Goal: Navigation & Orientation: Find specific page/section

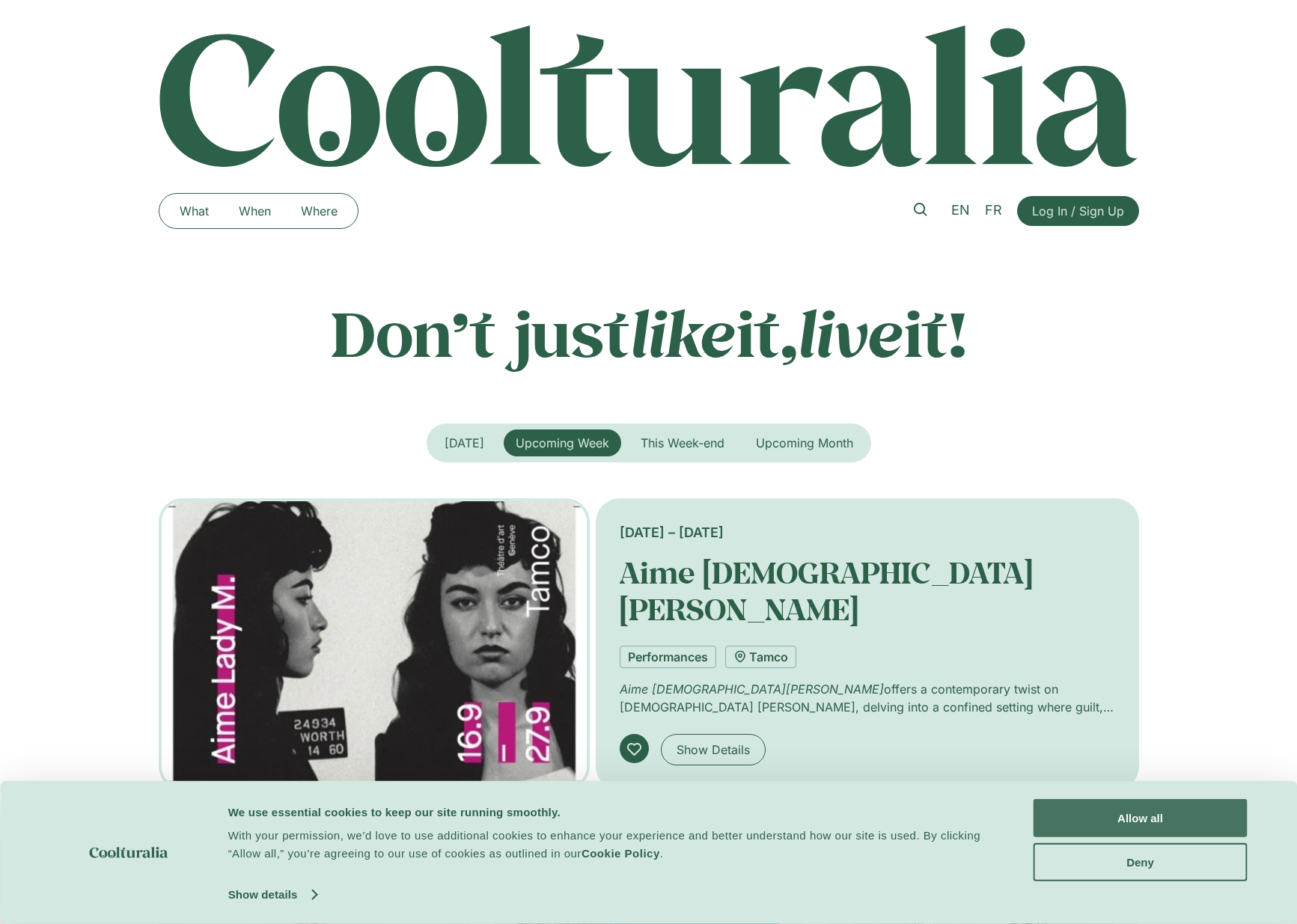
click at [1160, 818] on button "Allow all" at bounding box center [1141, 818] width 214 height 38
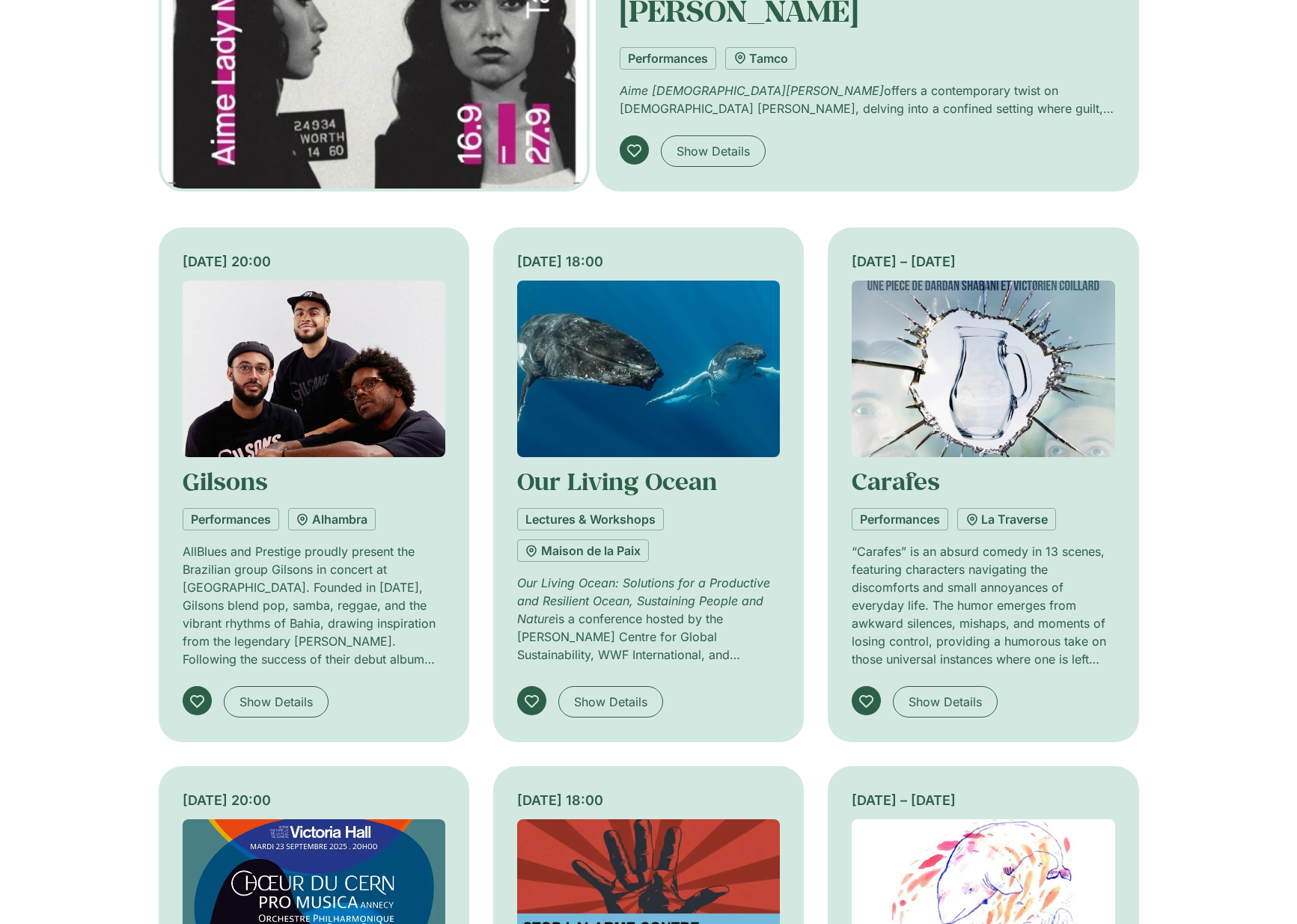
scroll to position [75, 0]
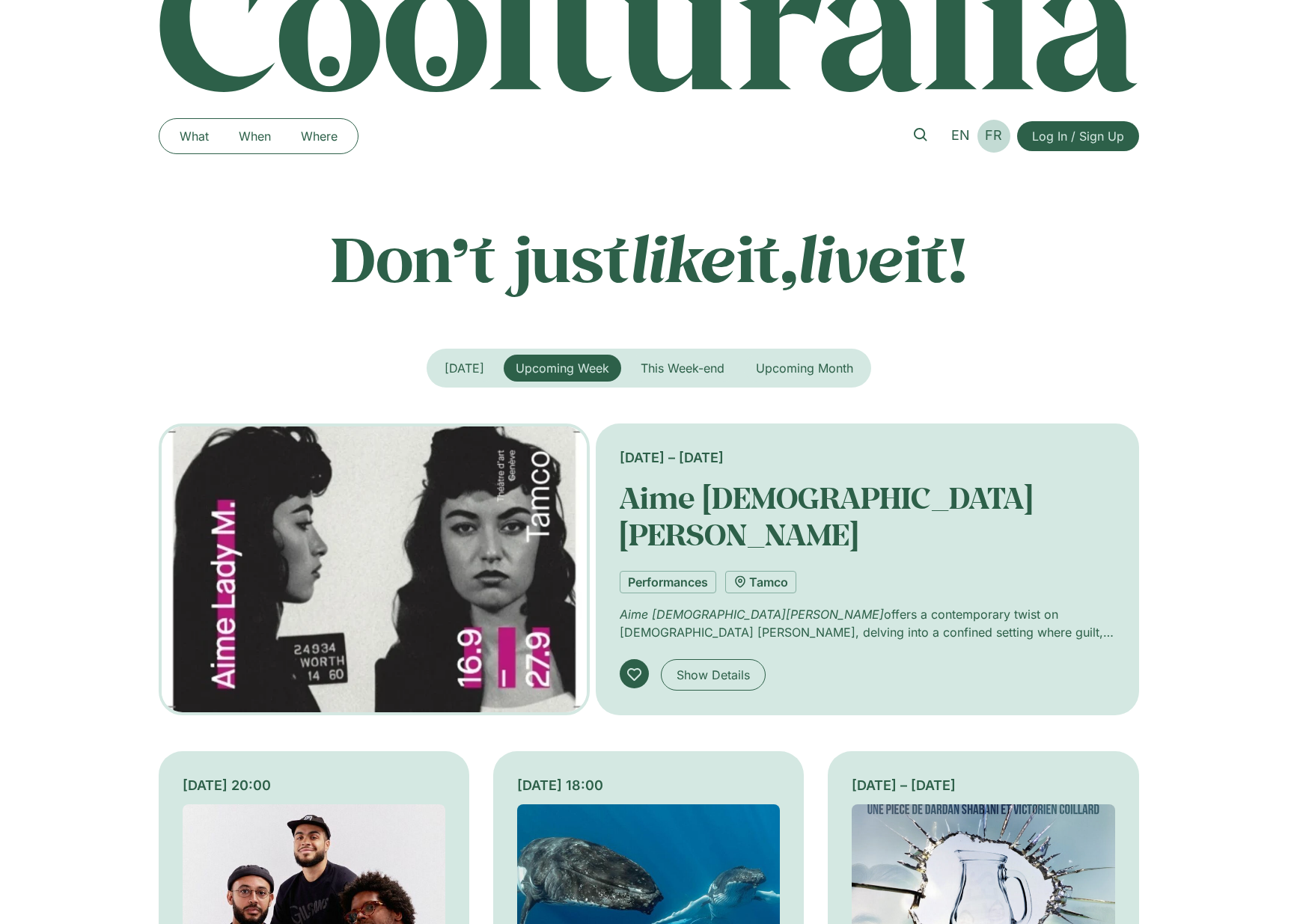
click at [1002, 136] on span "FR" at bounding box center [994, 135] width 18 height 16
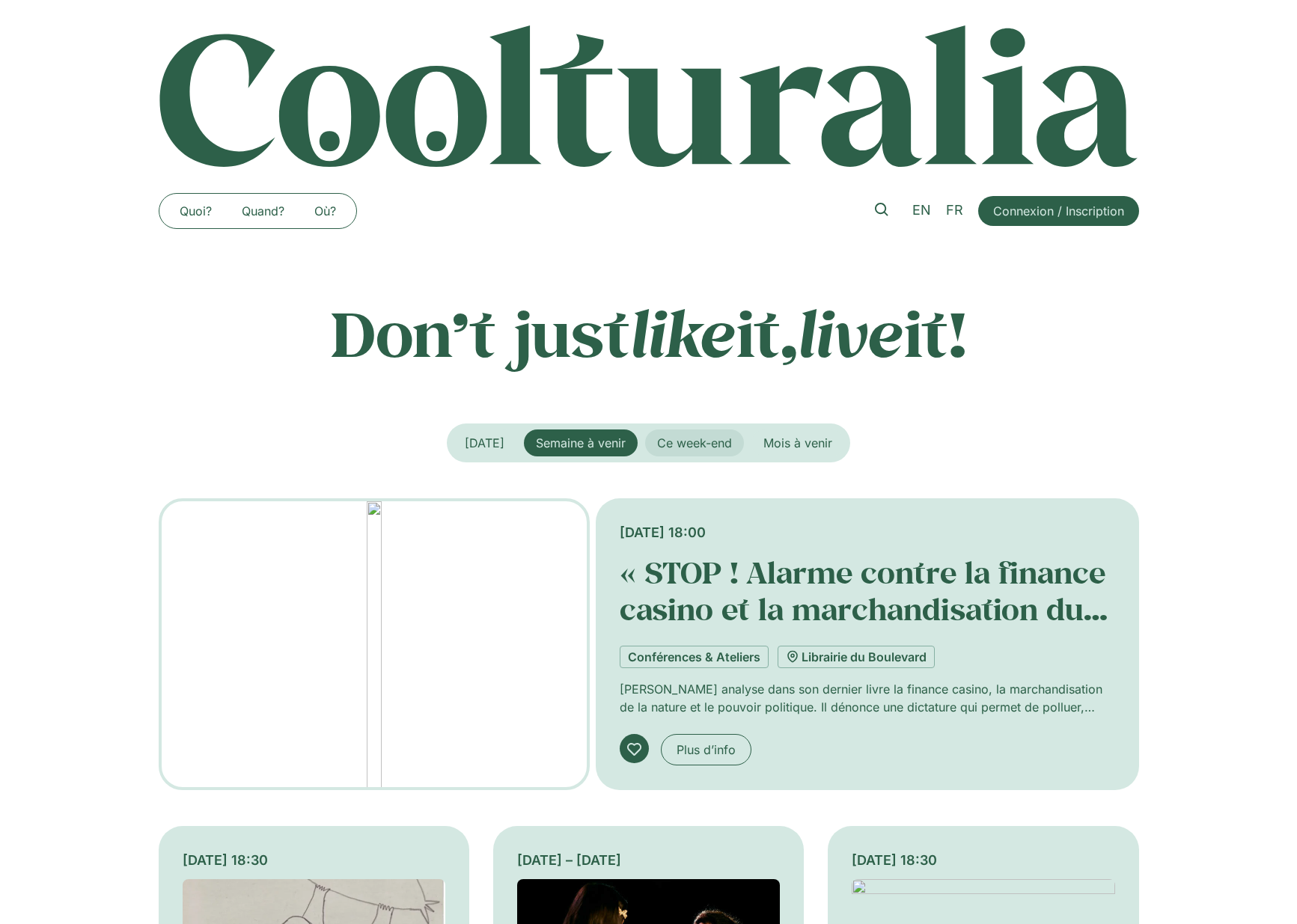
click at [705, 443] on span "Ce week-end" at bounding box center [695, 443] width 75 height 15
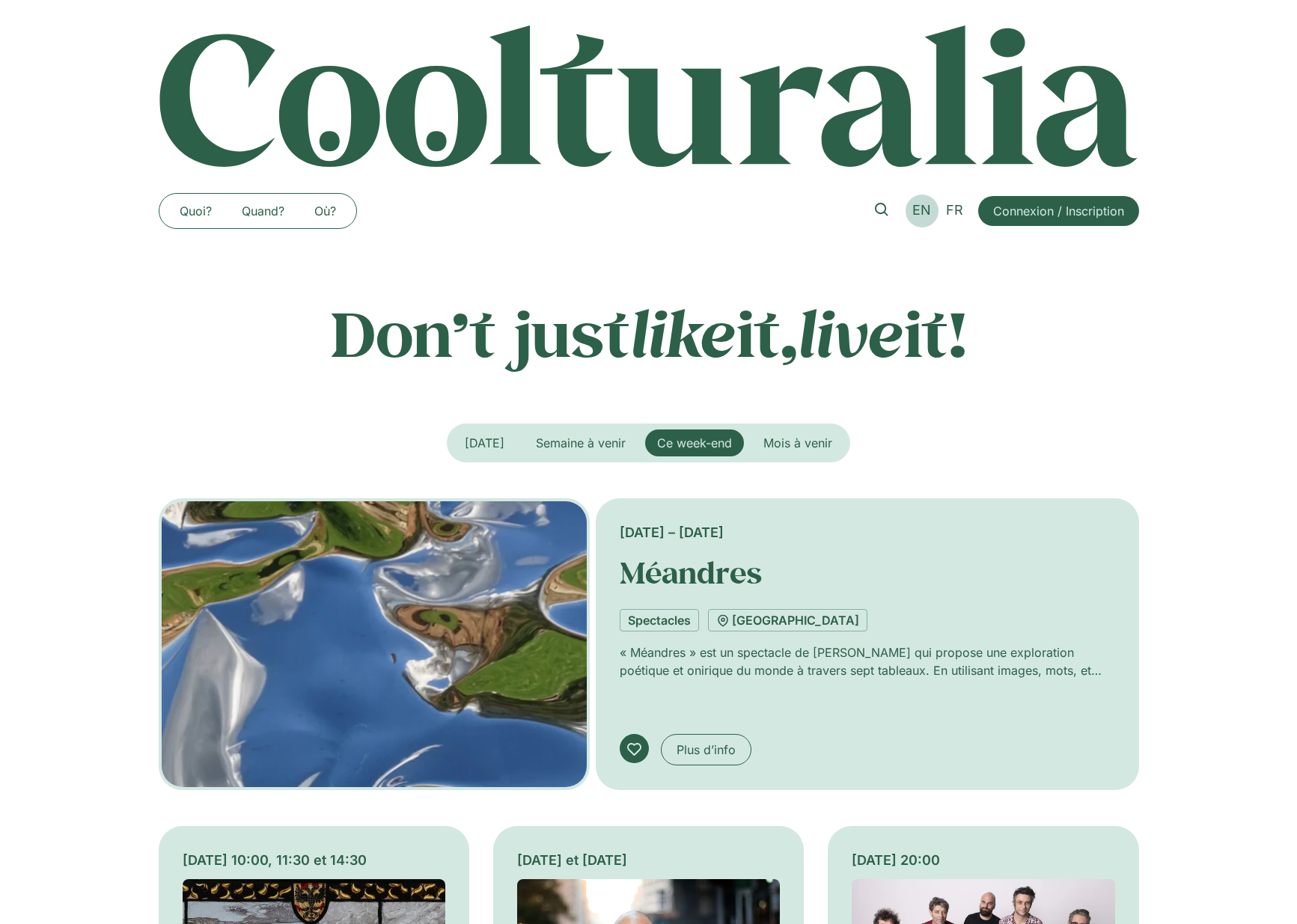
click at [926, 211] on span "EN" at bounding box center [922, 210] width 19 height 16
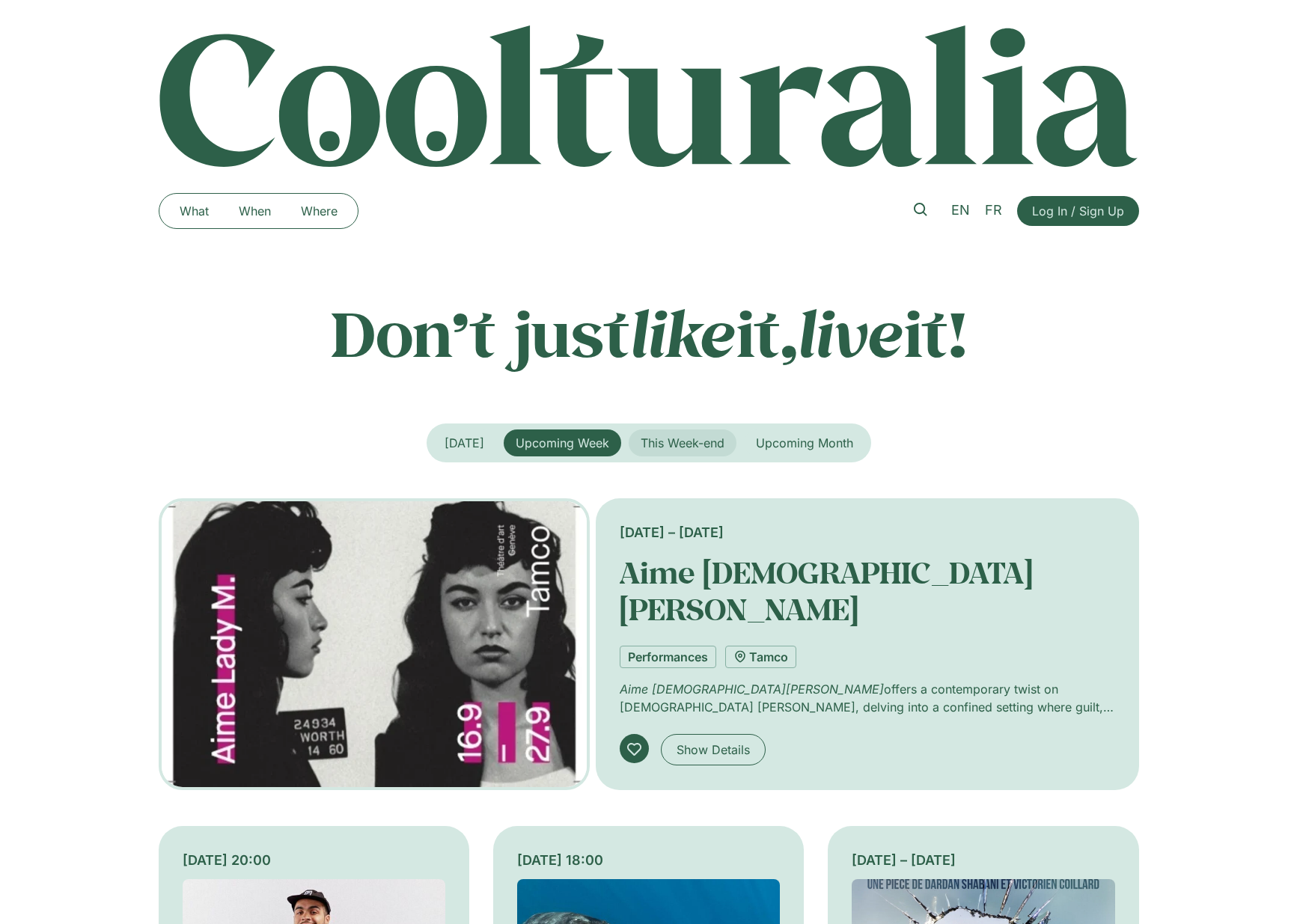
click at [677, 442] on span "This Week-end" at bounding box center [682, 443] width 84 height 15
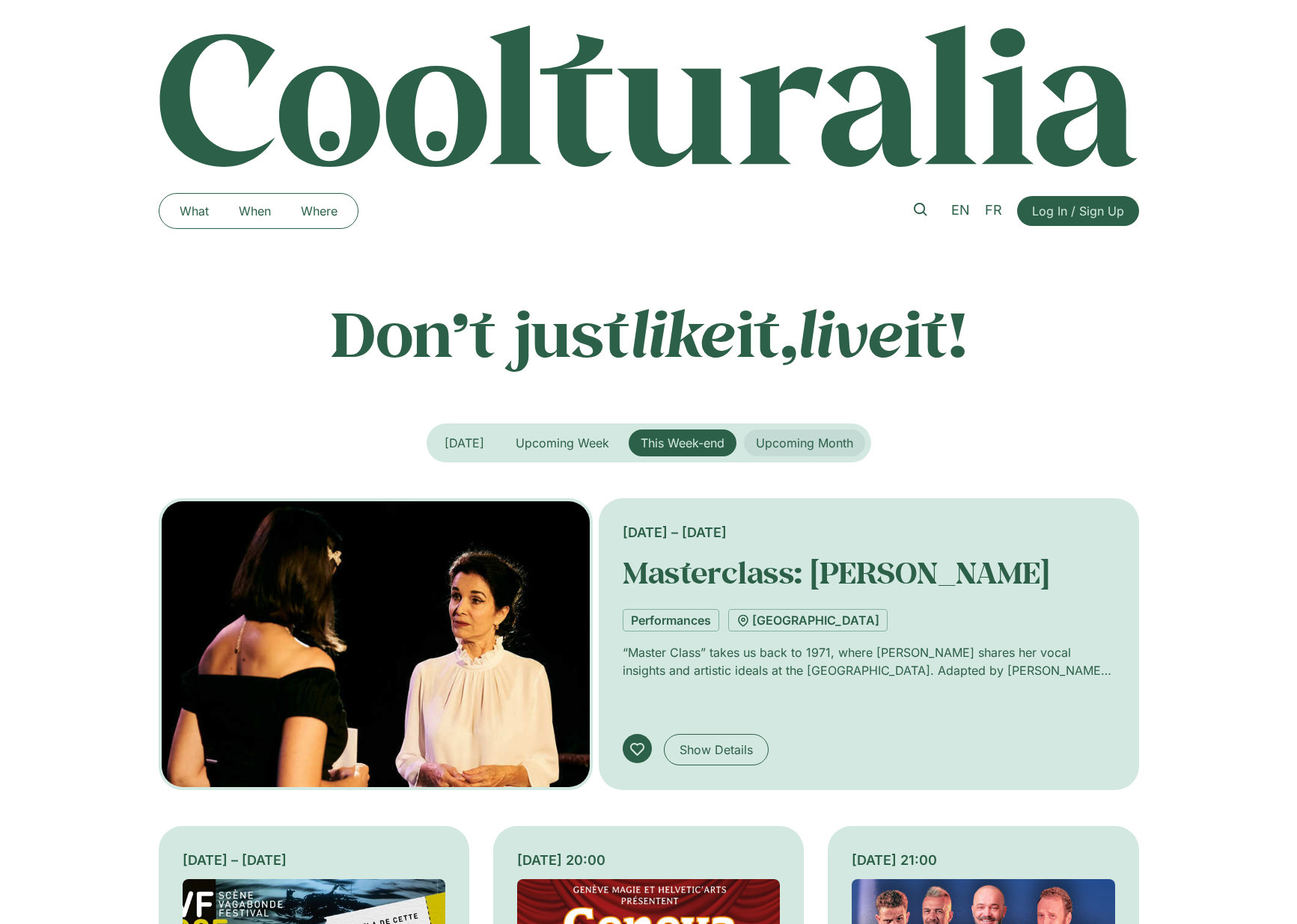
click at [817, 442] on span "Upcoming Month" at bounding box center [804, 443] width 98 height 15
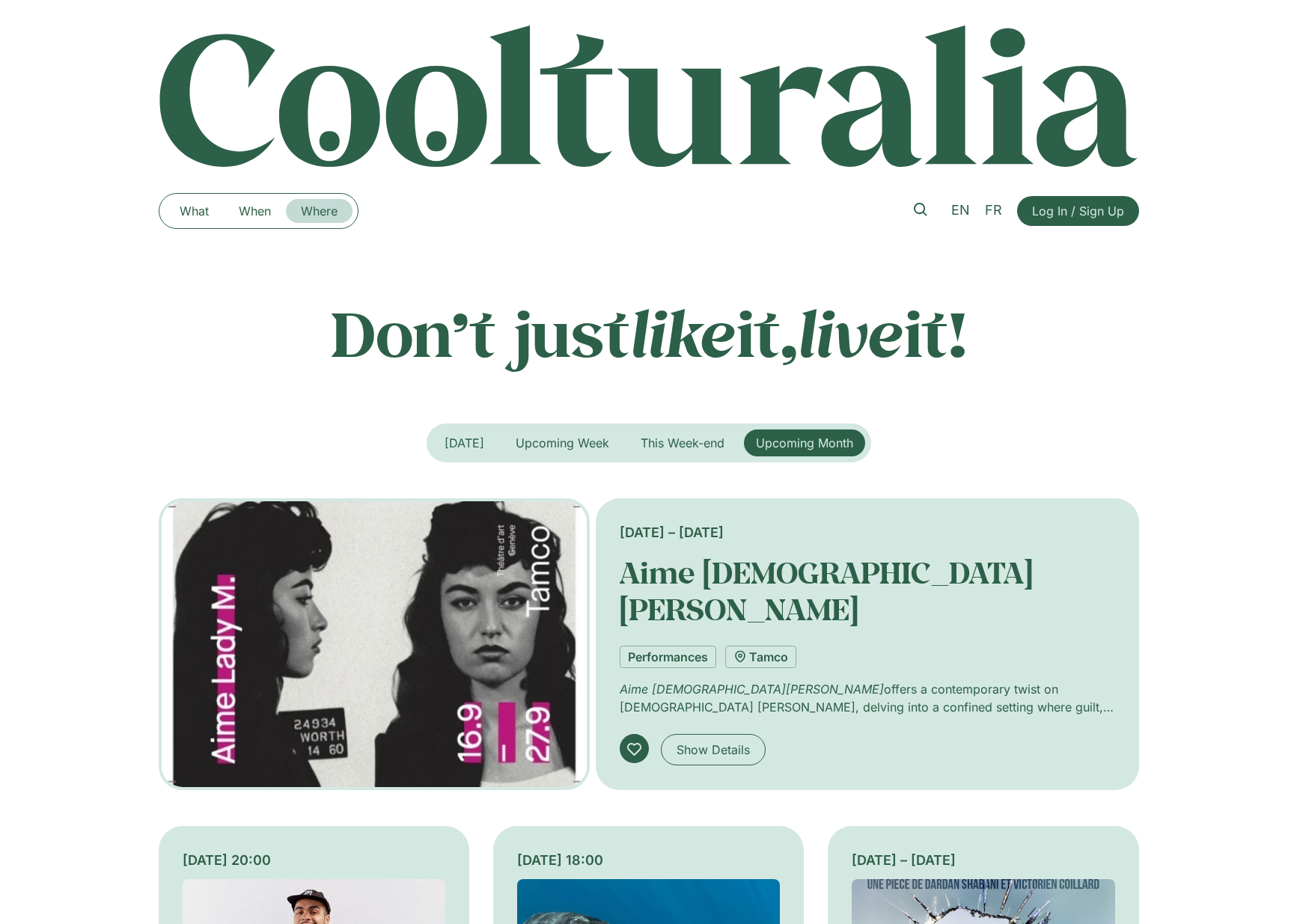
click at [309, 206] on link "Where" at bounding box center [319, 210] width 66 height 24
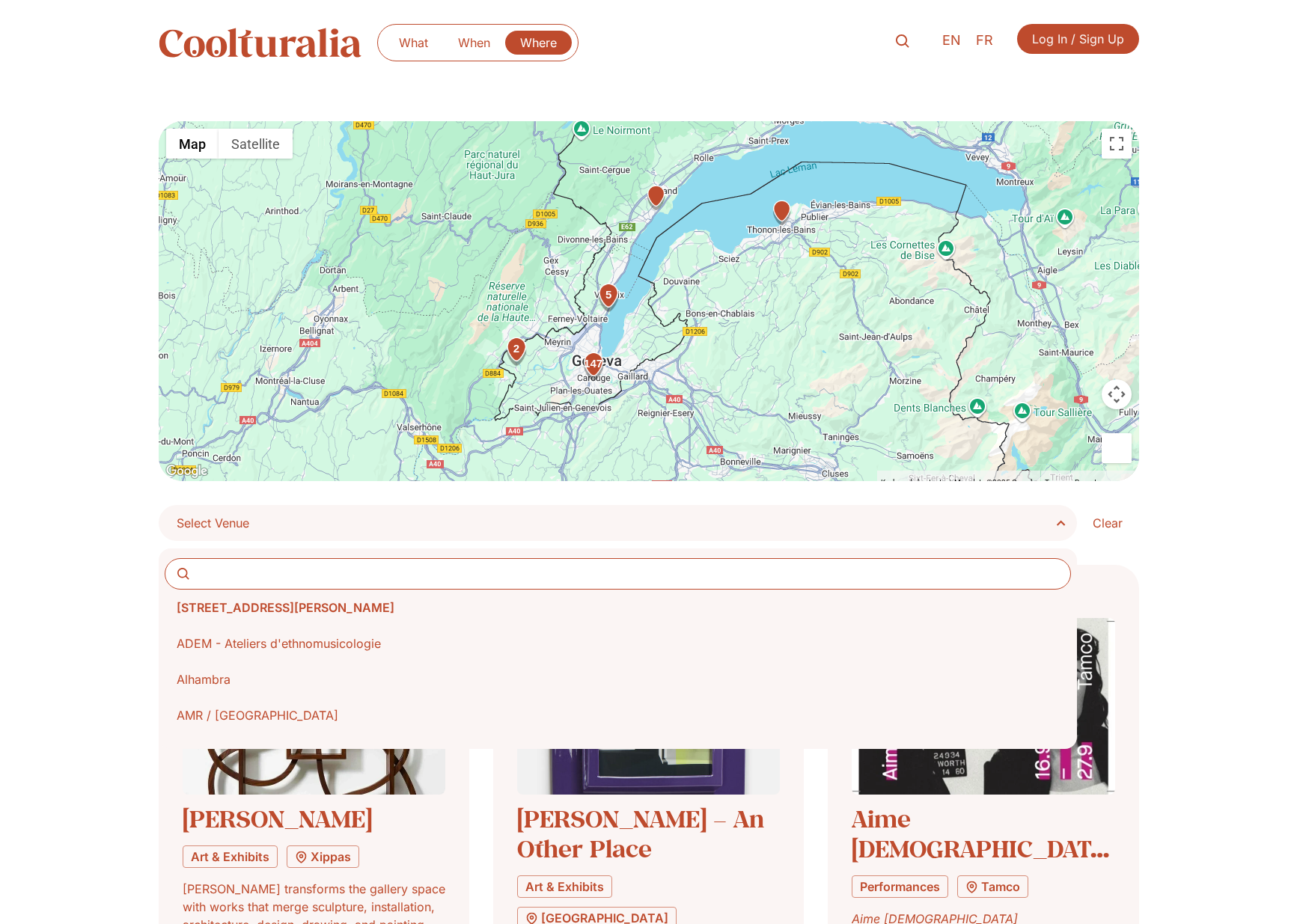
click at [1055, 519] on span "Select Venue" at bounding box center [624, 522] width 894 height 21
click at [0, 0] on select "**********" at bounding box center [0, 0] width 0 height 0
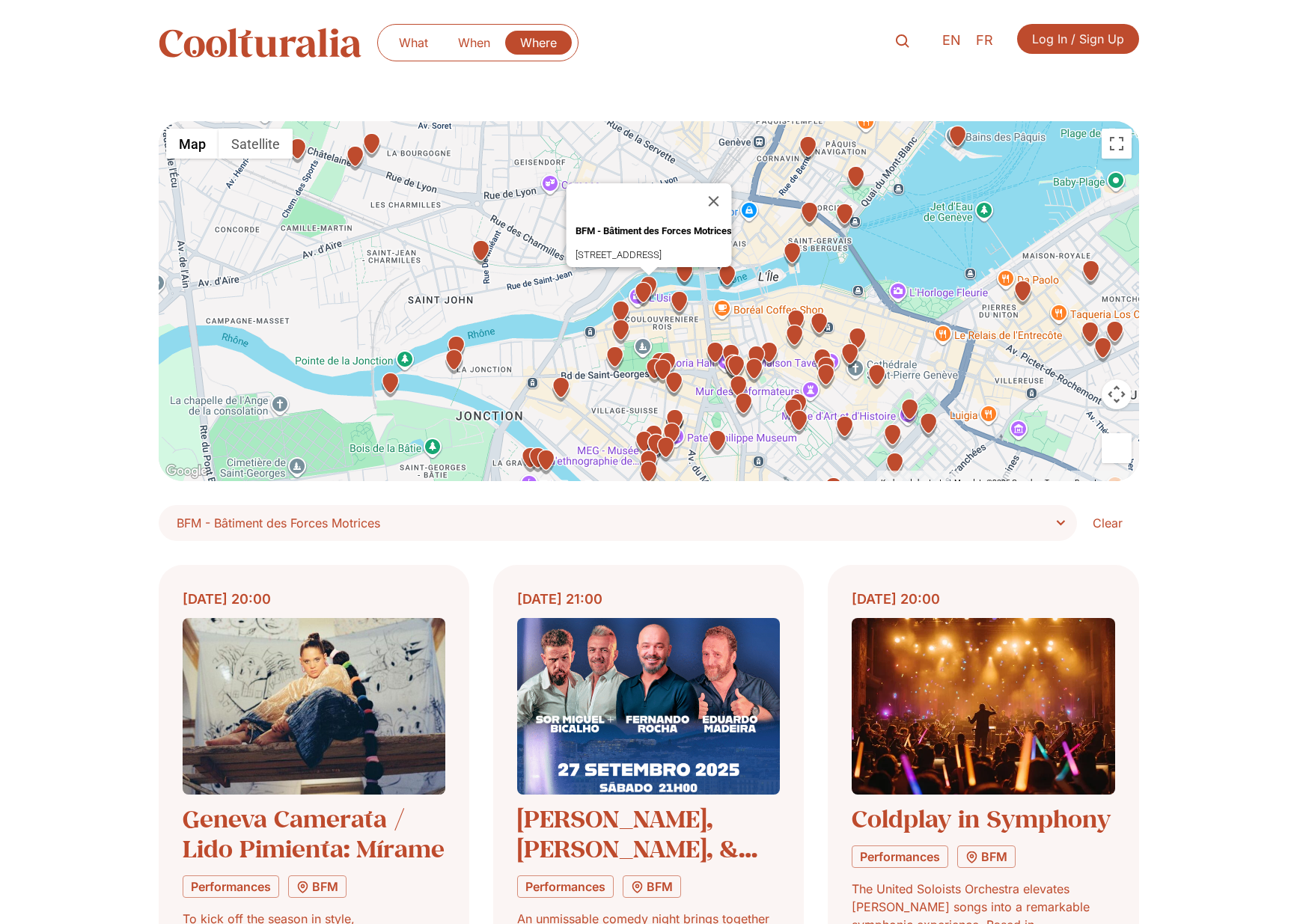
click at [457, 363] on img "Jardins de la JonctionAvenue de la Jonction 19, 1205 Geneva" at bounding box center [454, 361] width 26 height 26
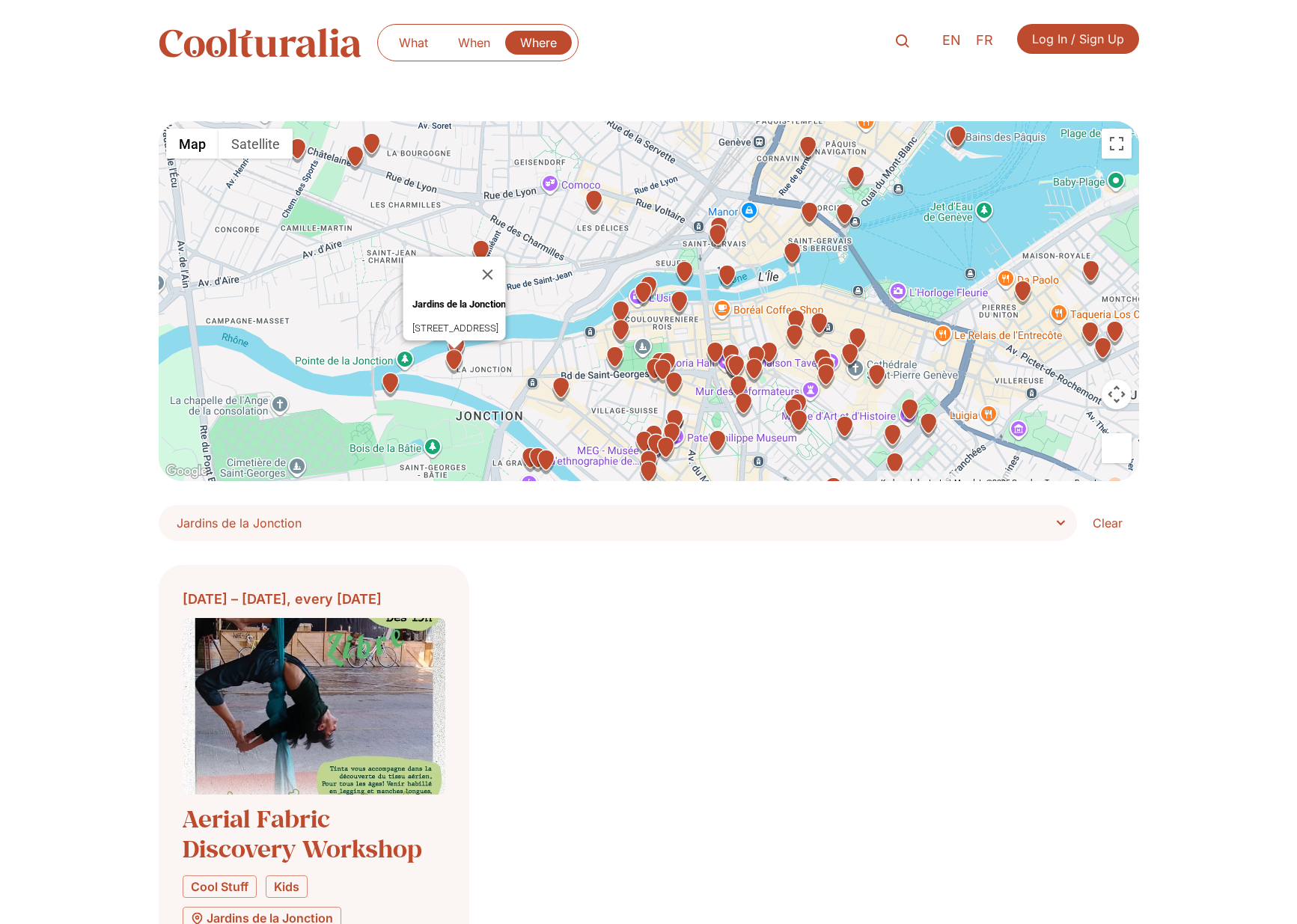
click at [396, 390] on img "Théâtre le GalponRoute des Péniches 2, 1213 Petit-Lancy" at bounding box center [390, 385] width 26 height 26
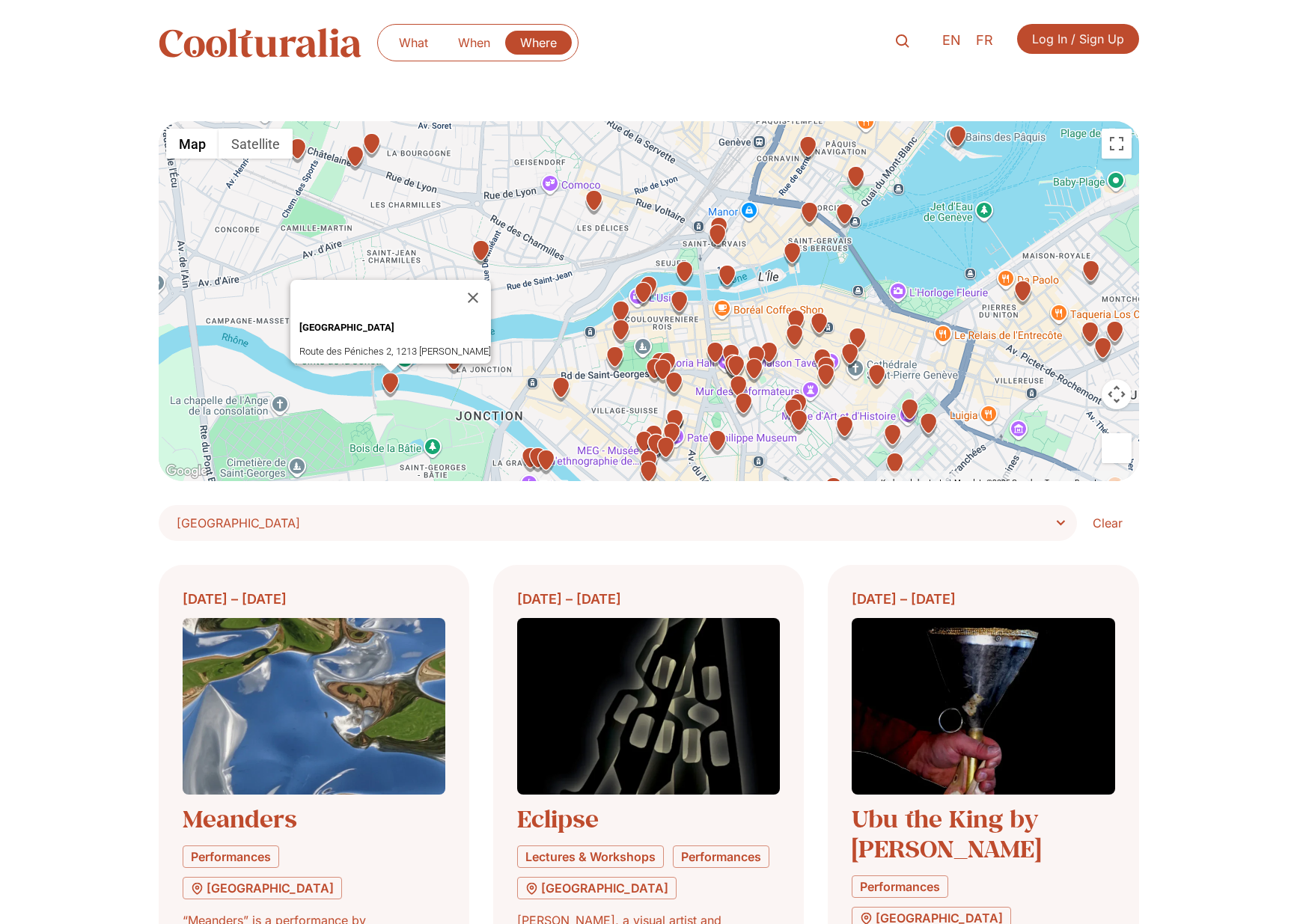
click at [501, 396] on div "Théâtre le Galpon Route des Péniches 2, 1213 Petit-Lancy" at bounding box center [649, 301] width 981 height 360
click at [467, 281] on button "Close" at bounding box center [473, 297] width 36 height 36
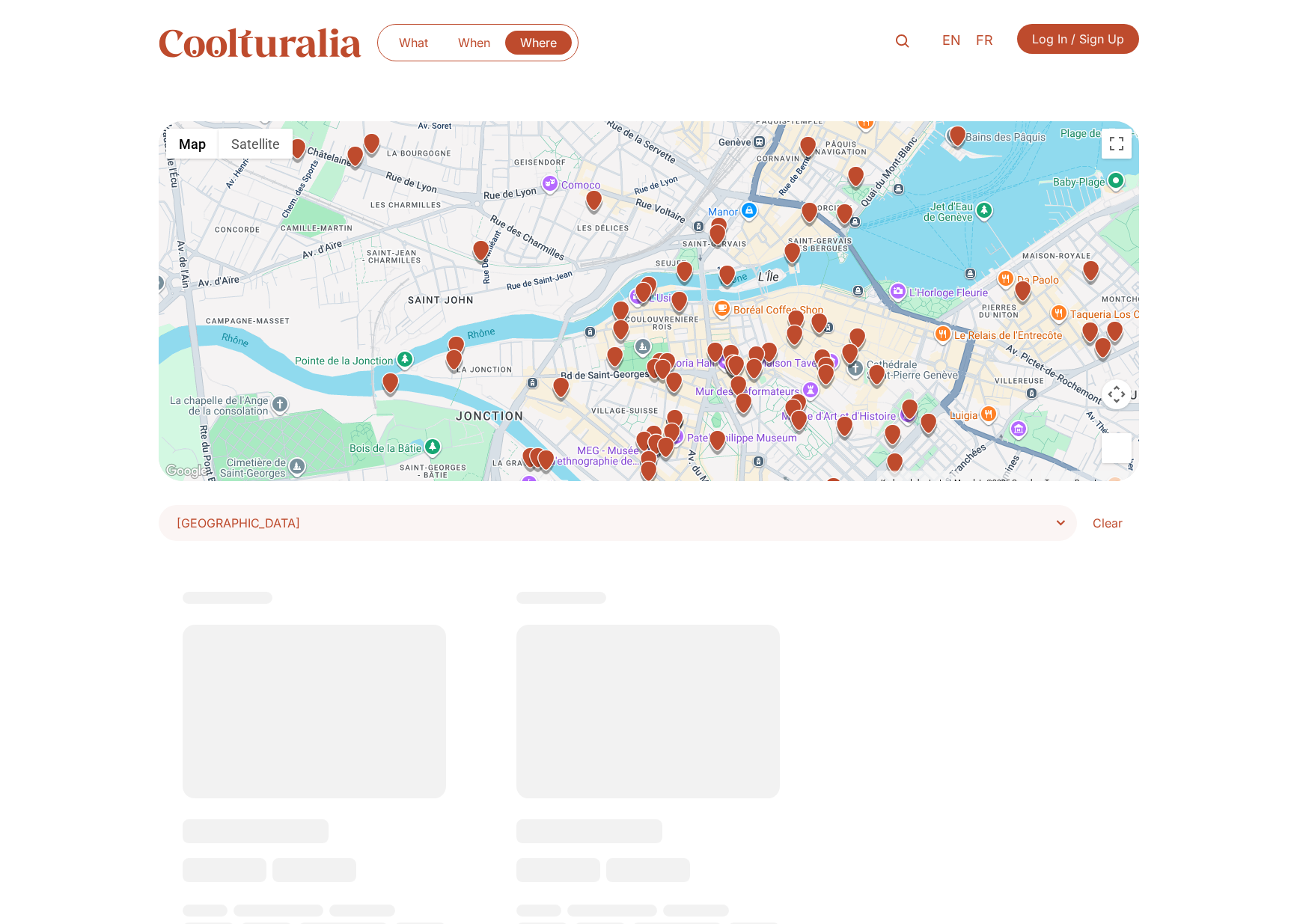
click at [453, 342] on img "Usine KuglerRue de la Truite 4, 1205 Genève" at bounding box center [456, 348] width 26 height 26
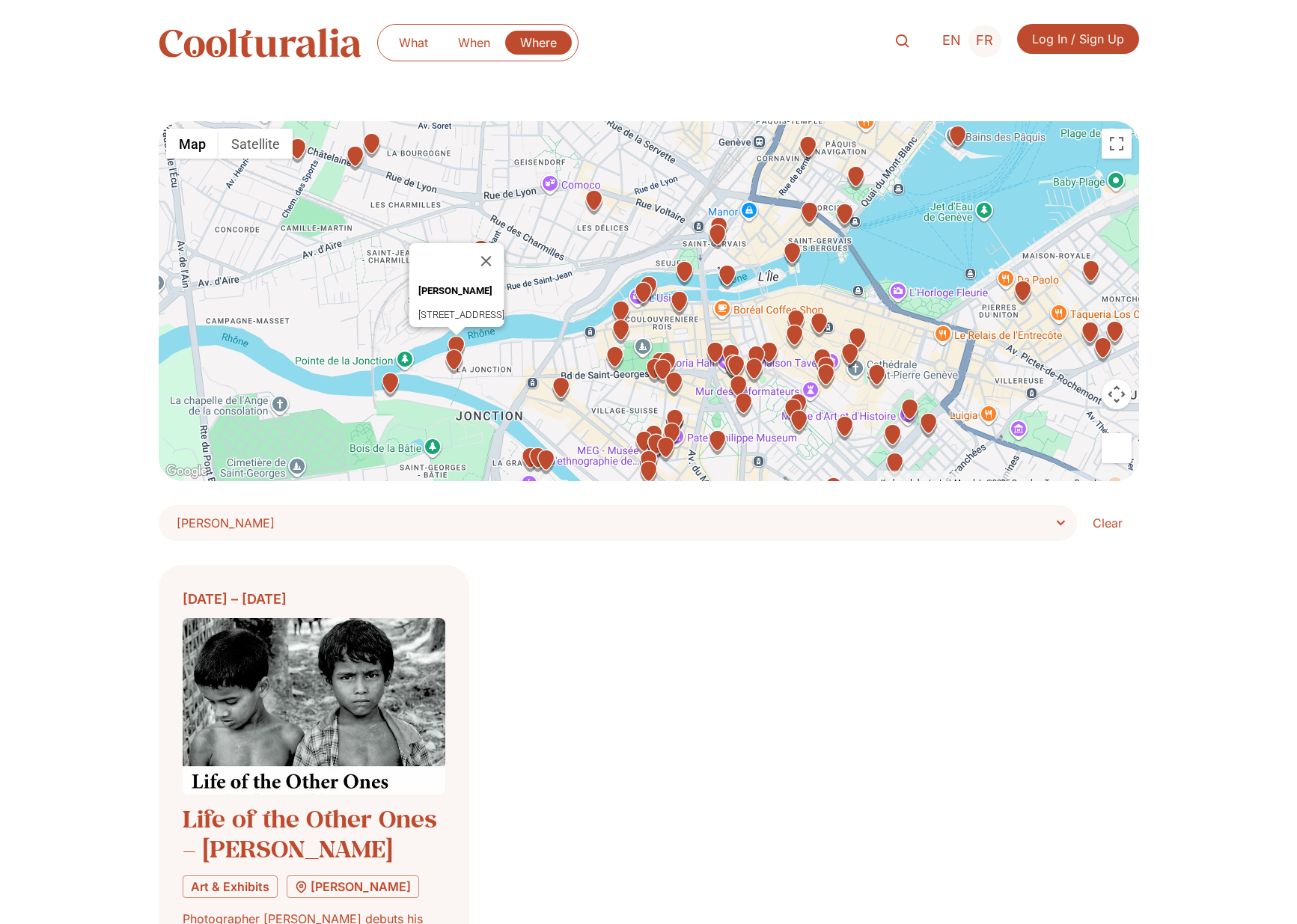
click at [981, 40] on span "FR" at bounding box center [984, 40] width 18 height 16
click at [987, 41] on span "FR" at bounding box center [984, 40] width 18 height 16
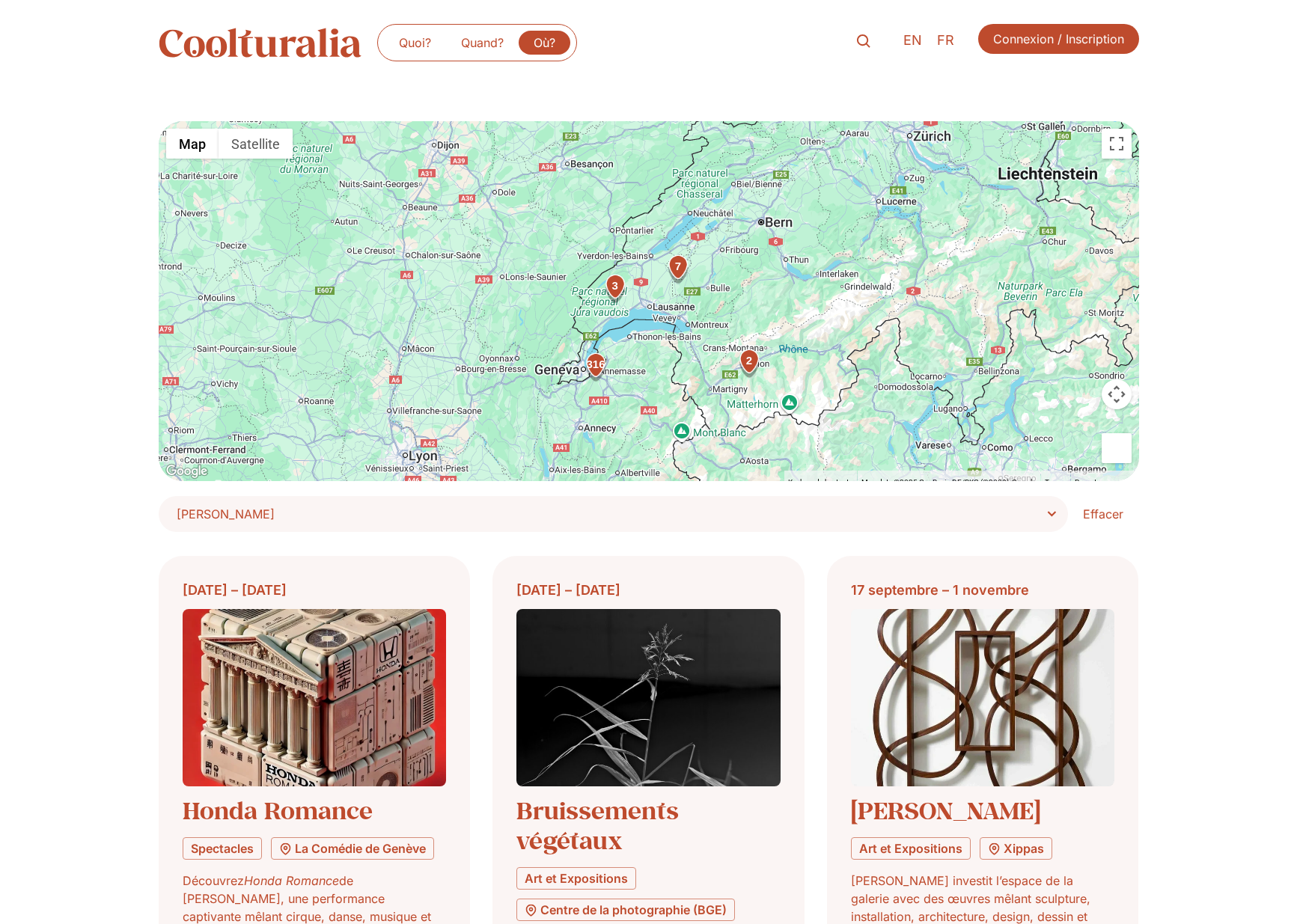
click at [598, 362] on div "316" at bounding box center [596, 366] width 30 height 30
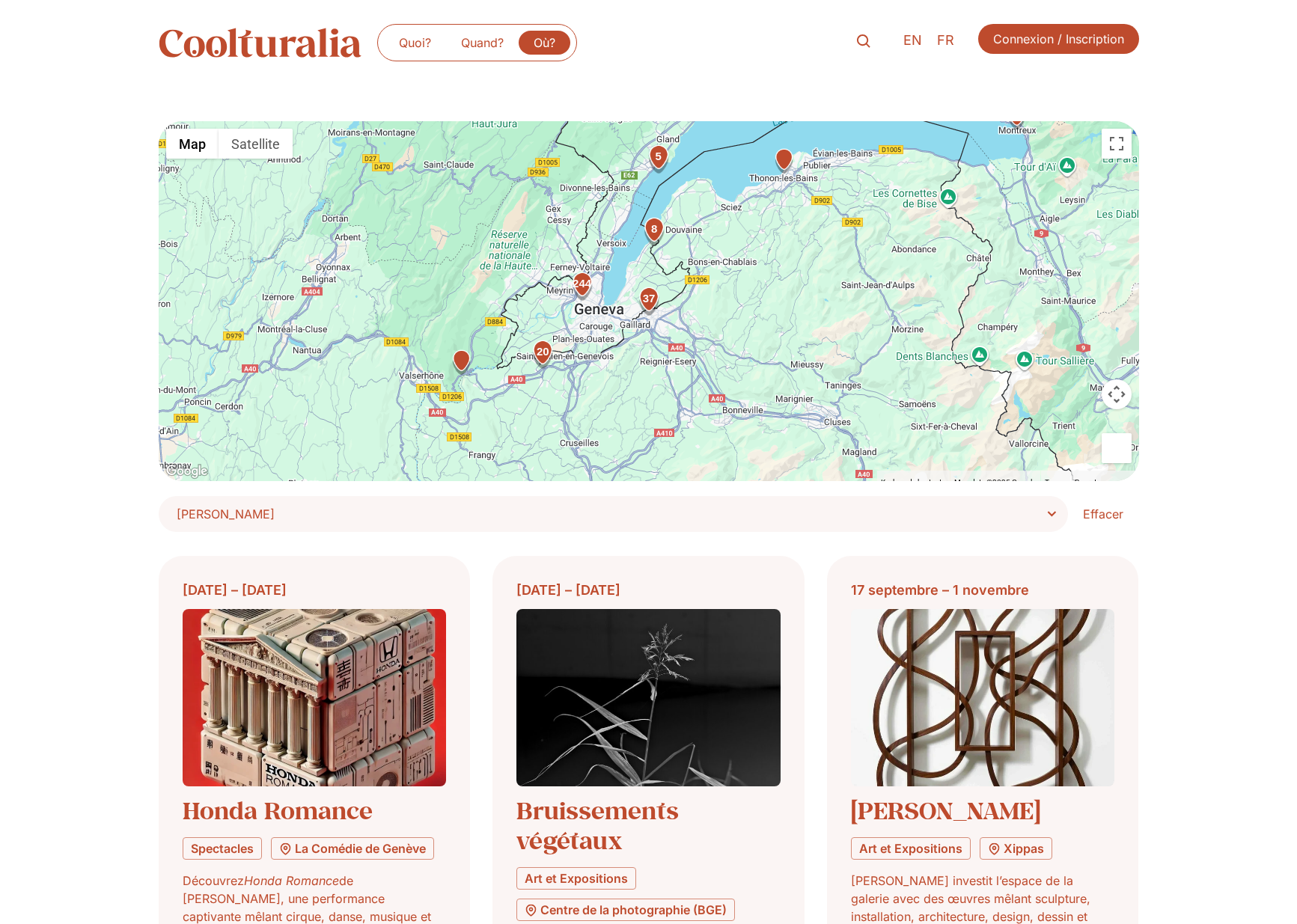
click at [538, 348] on div "20" at bounding box center [542, 355] width 30 height 30
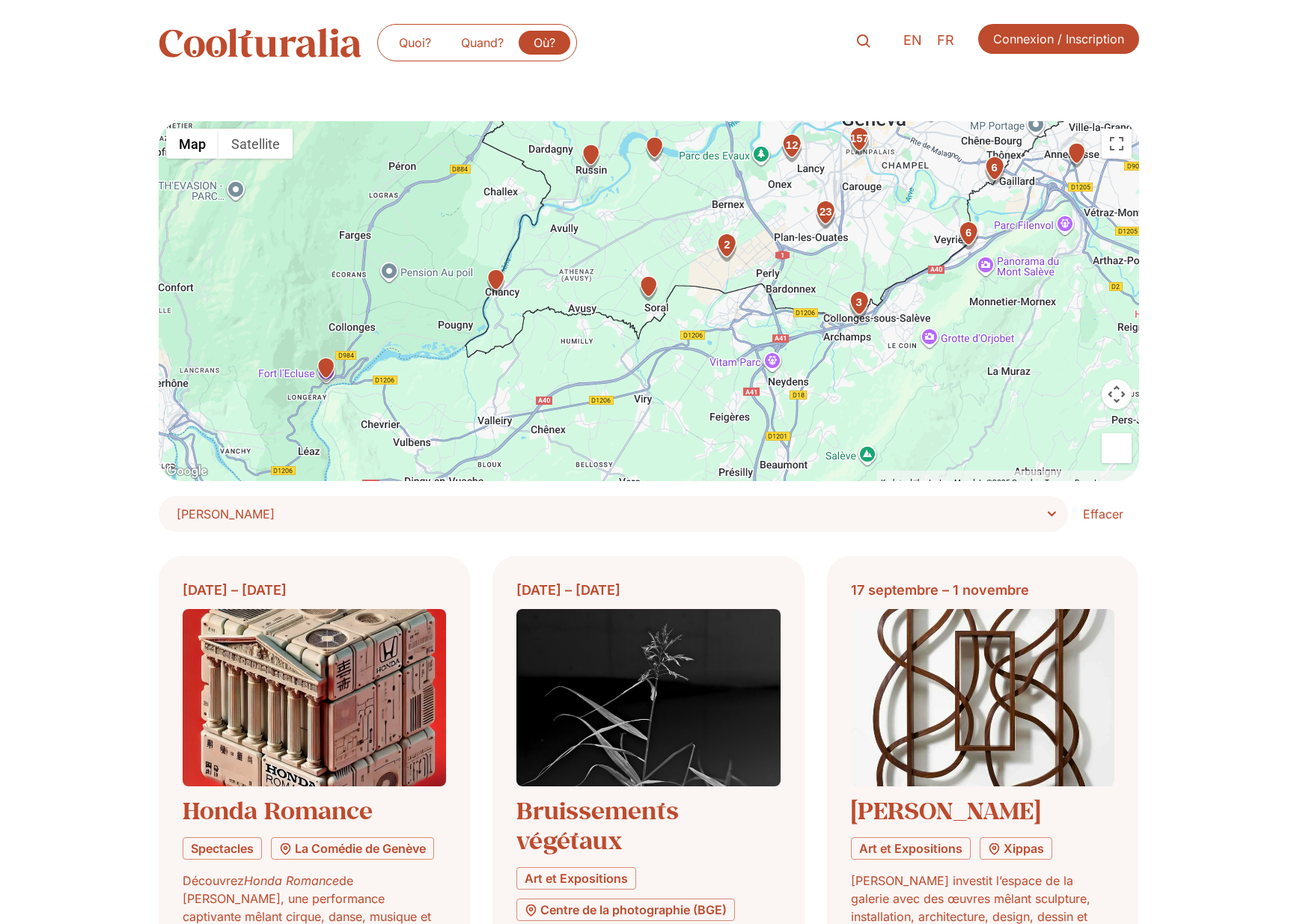
click at [856, 301] on div "3" at bounding box center [858, 304] width 30 height 30
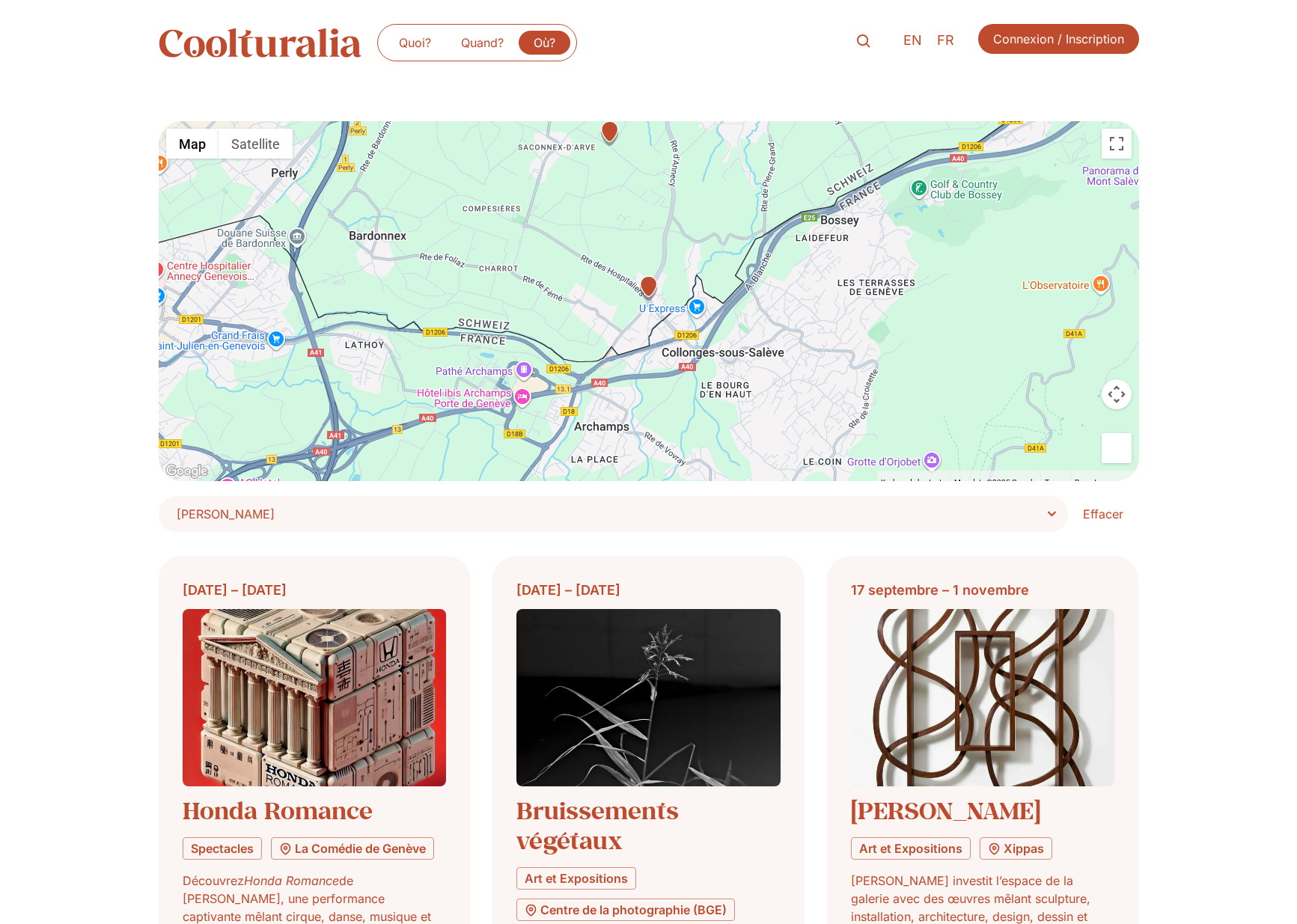
click at [650, 288] on img "CompesièresCompesières, 1257 Croix-de-Rozon" at bounding box center [648, 288] width 26 height 26
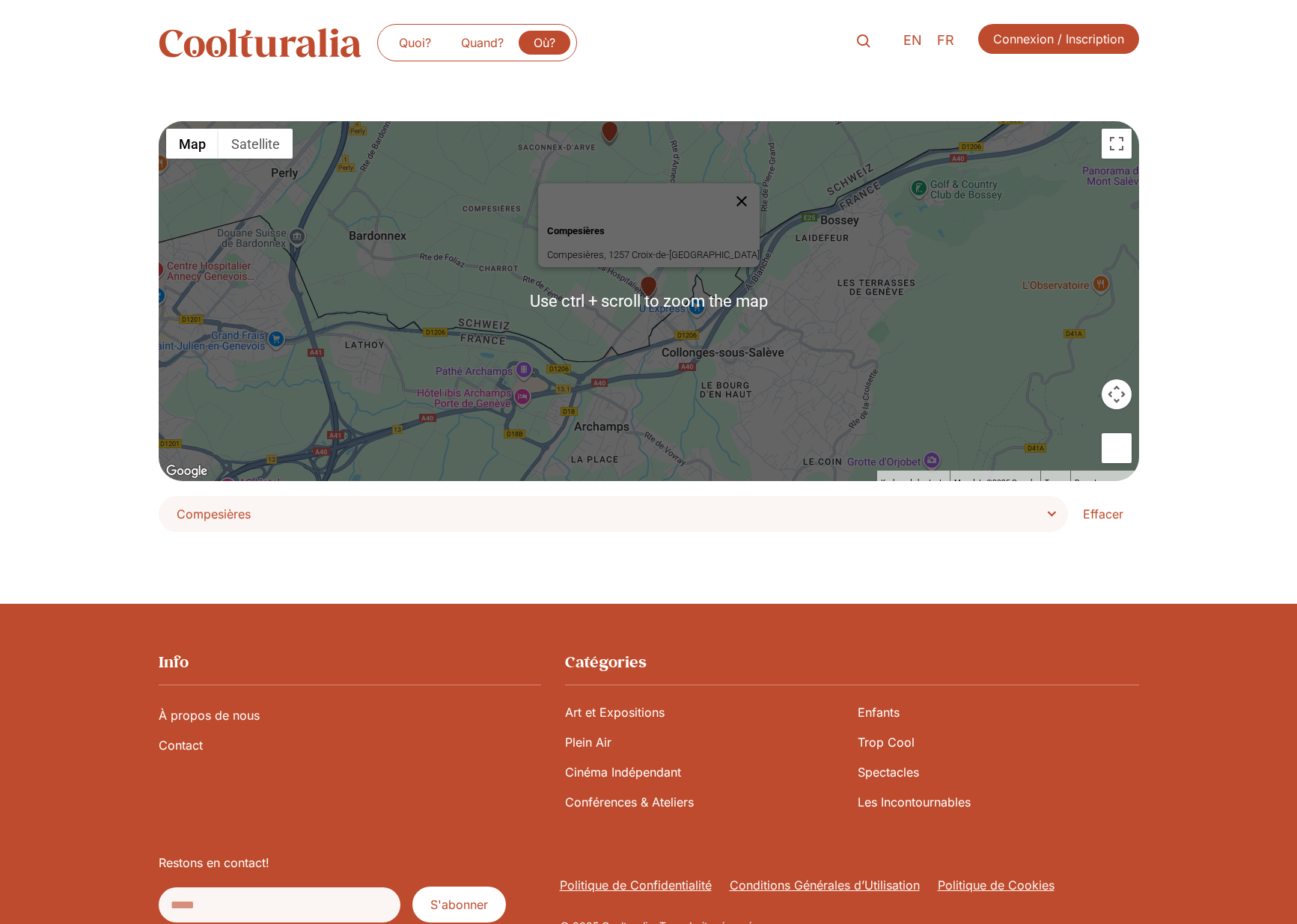
click at [724, 188] on button "Close" at bounding box center [741, 201] width 36 height 36
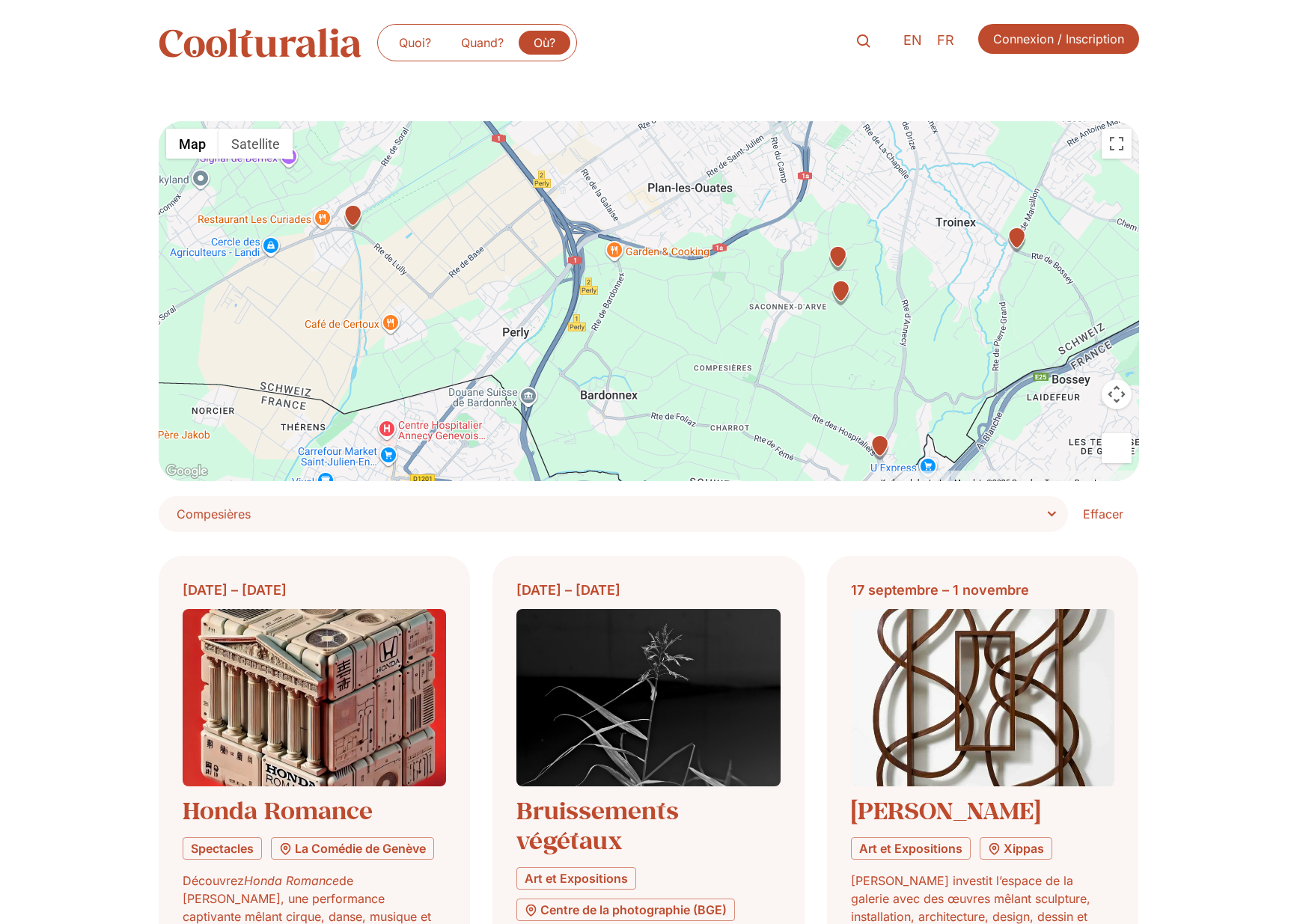
drag, startPoint x: 508, startPoint y: 267, endPoint x: 705, endPoint y: 392, distance: 233.3
click at [705, 392] on div at bounding box center [649, 301] width 981 height 360
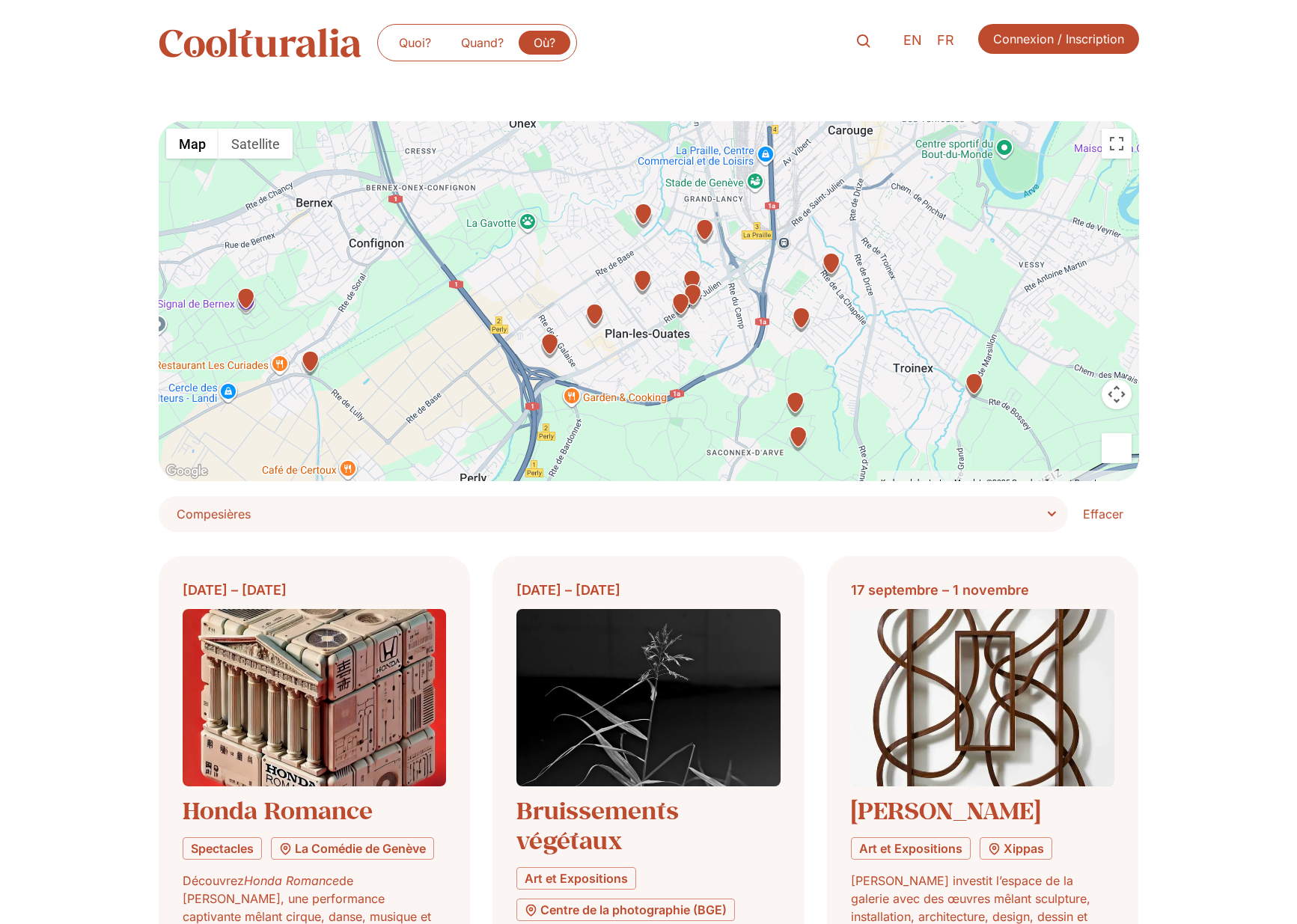
drag, startPoint x: 655, startPoint y: 270, endPoint x: 613, endPoint y: 421, distance: 156.7
click at [612, 422] on div at bounding box center [649, 301] width 981 height 360
click at [802, 324] on img "Arcade Pierrablanca6 chemin du Bois-Ecard, 1228 Plan-les-Ouates" at bounding box center [801, 319] width 26 height 26
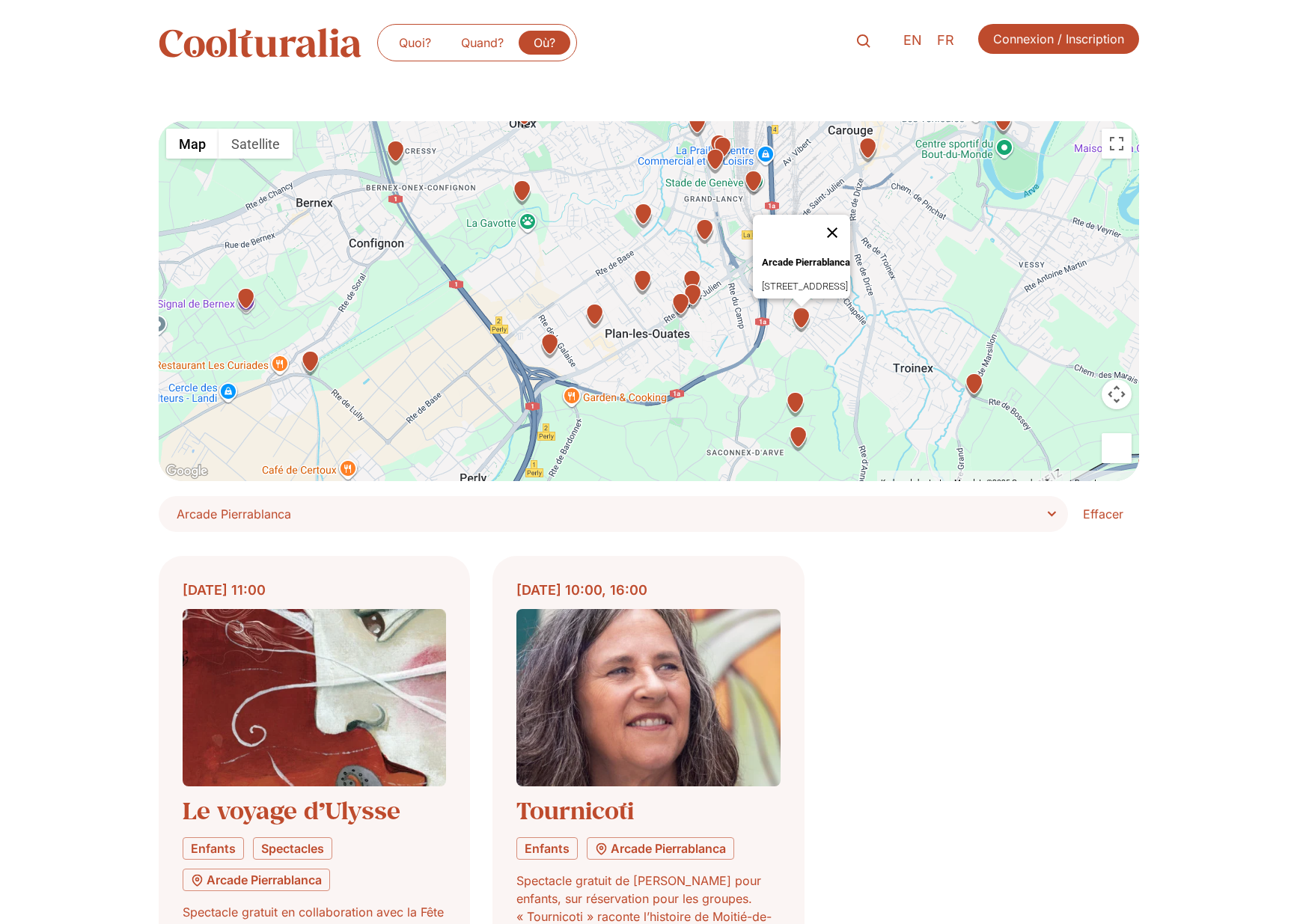
click at [850, 223] on button "Close" at bounding box center [832, 233] width 36 height 36
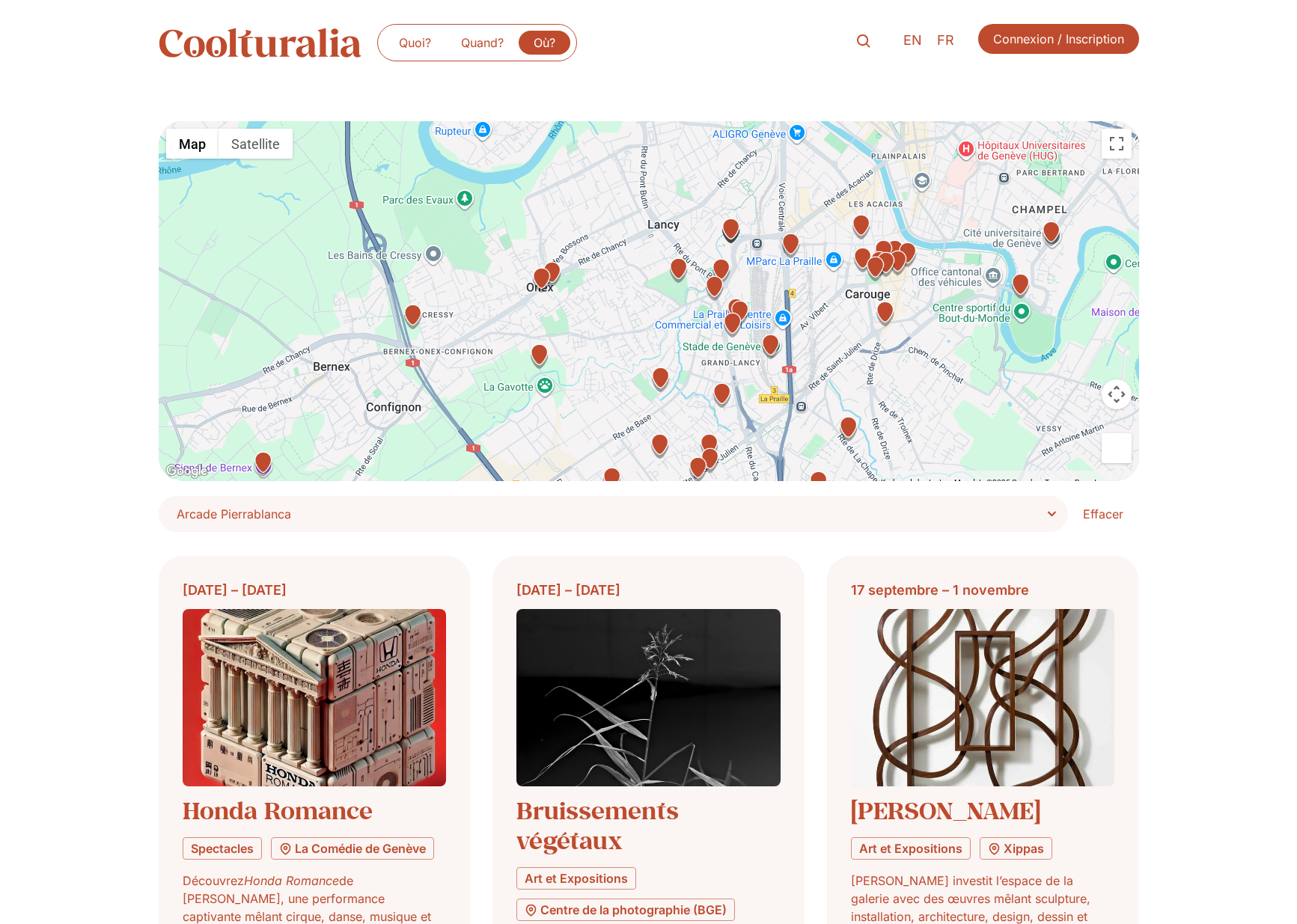
drag, startPoint x: 836, startPoint y: 299, endPoint x: 855, endPoint y: 467, distance: 169.1
click at [855, 467] on div at bounding box center [649, 301] width 981 height 360
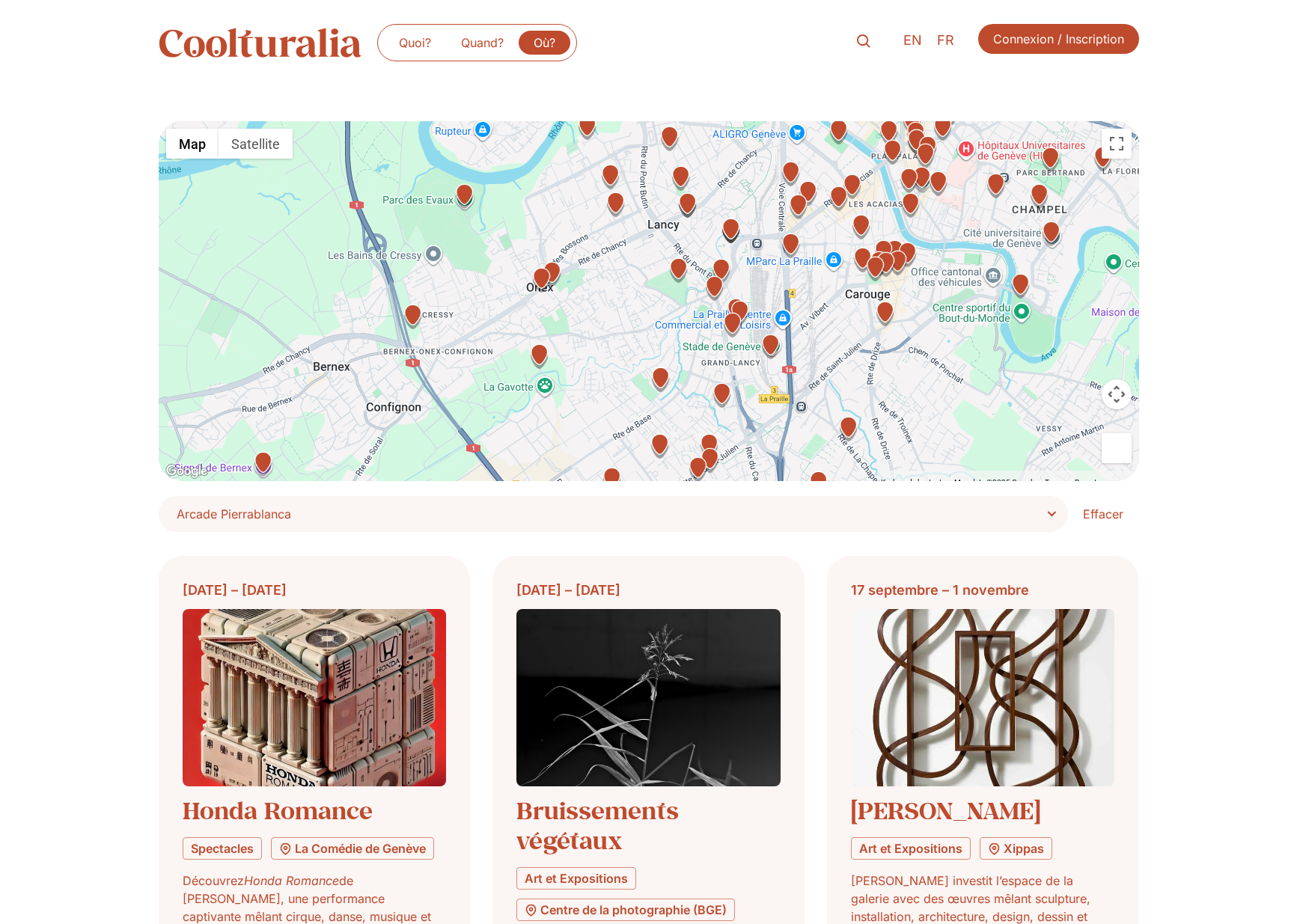
click at [798, 242] on img "Motel CampoRte des Jeunes 13, 1227 Carouge" at bounding box center [791, 245] width 26 height 26
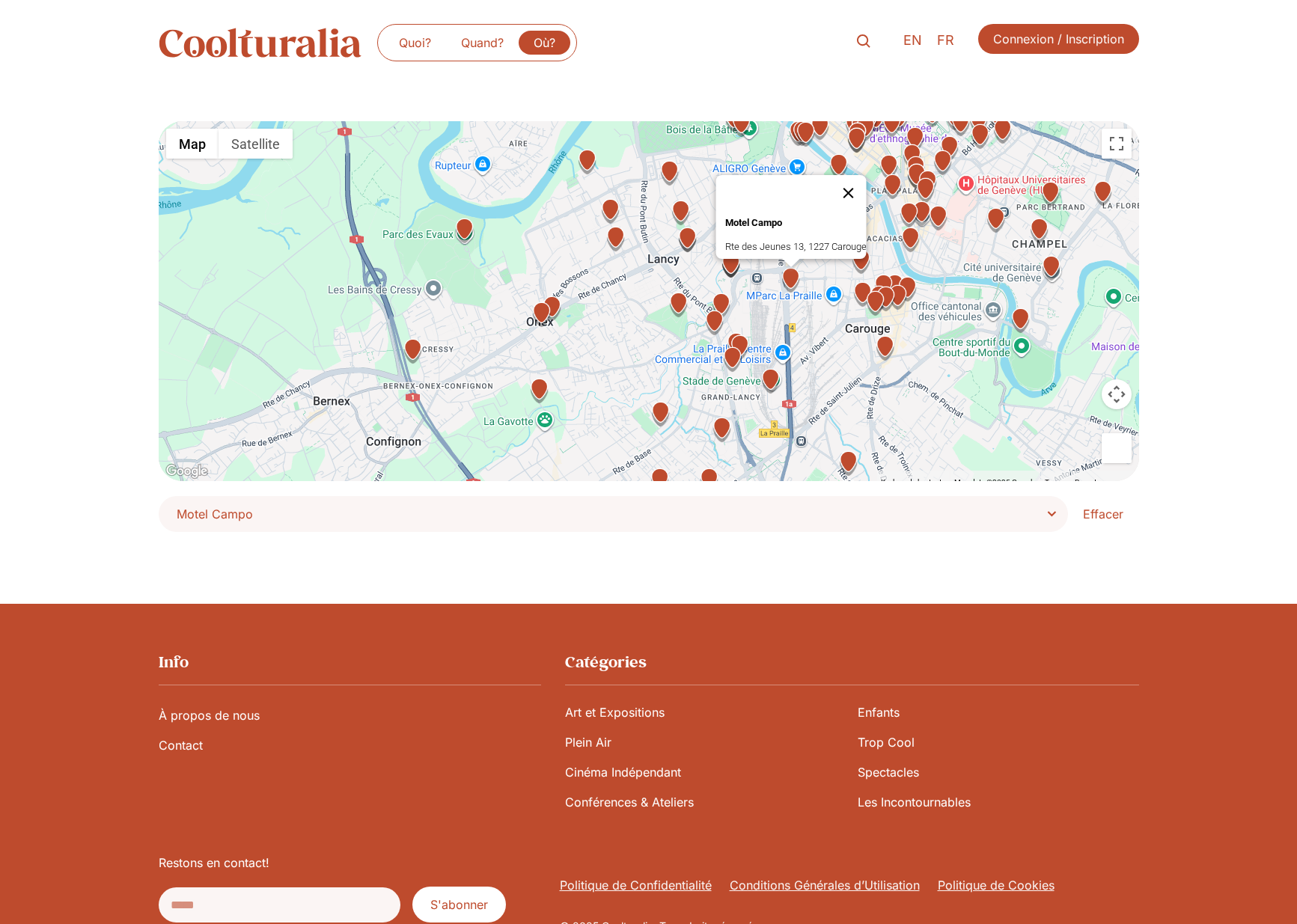
click at [858, 179] on button "Close" at bounding box center [848, 193] width 36 height 36
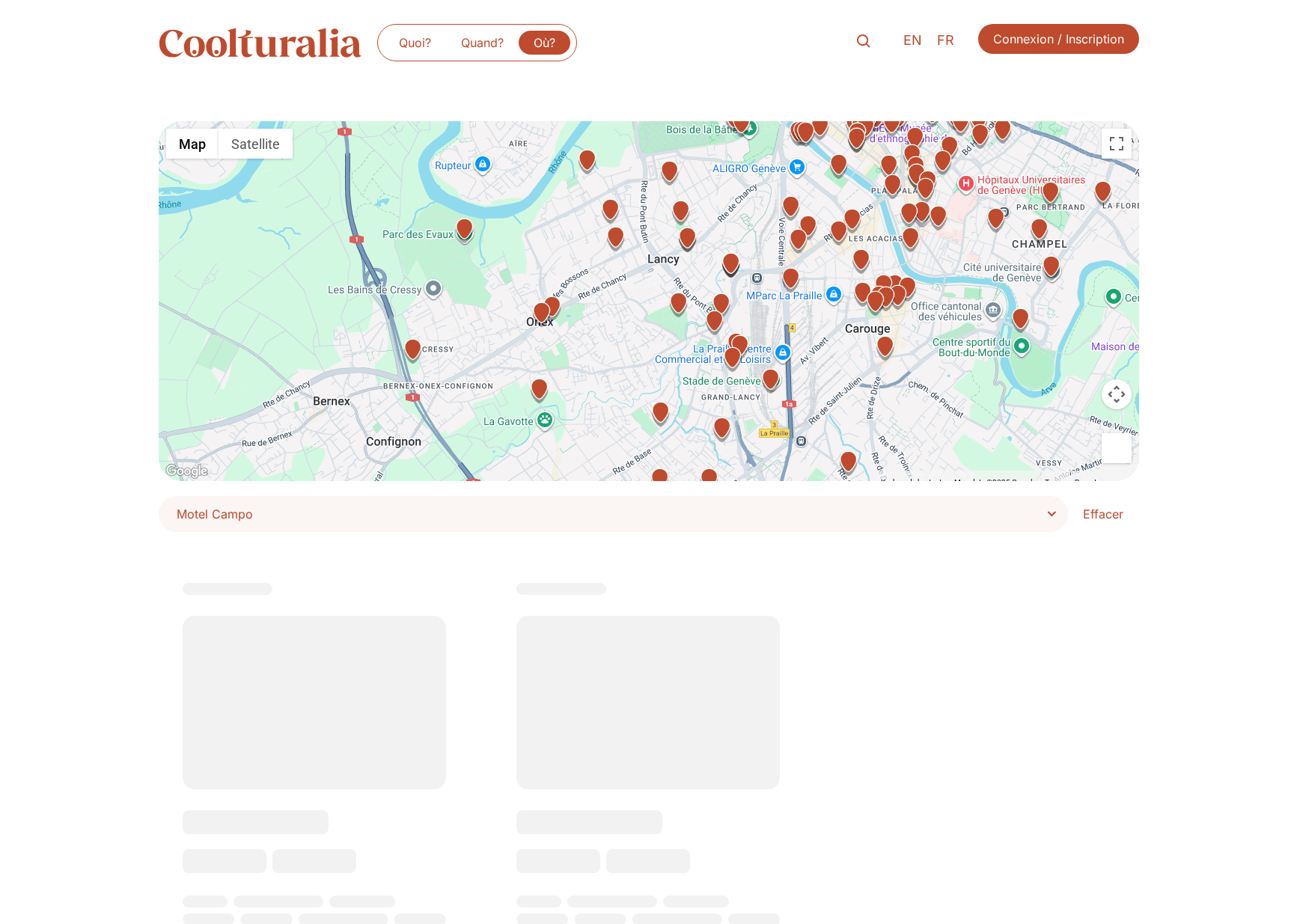
click at [856, 290] on img "Bibliothèque de CarougeBoulevard des Promenades 2, 1227 Carouge Genève" at bounding box center [862, 294] width 26 height 26
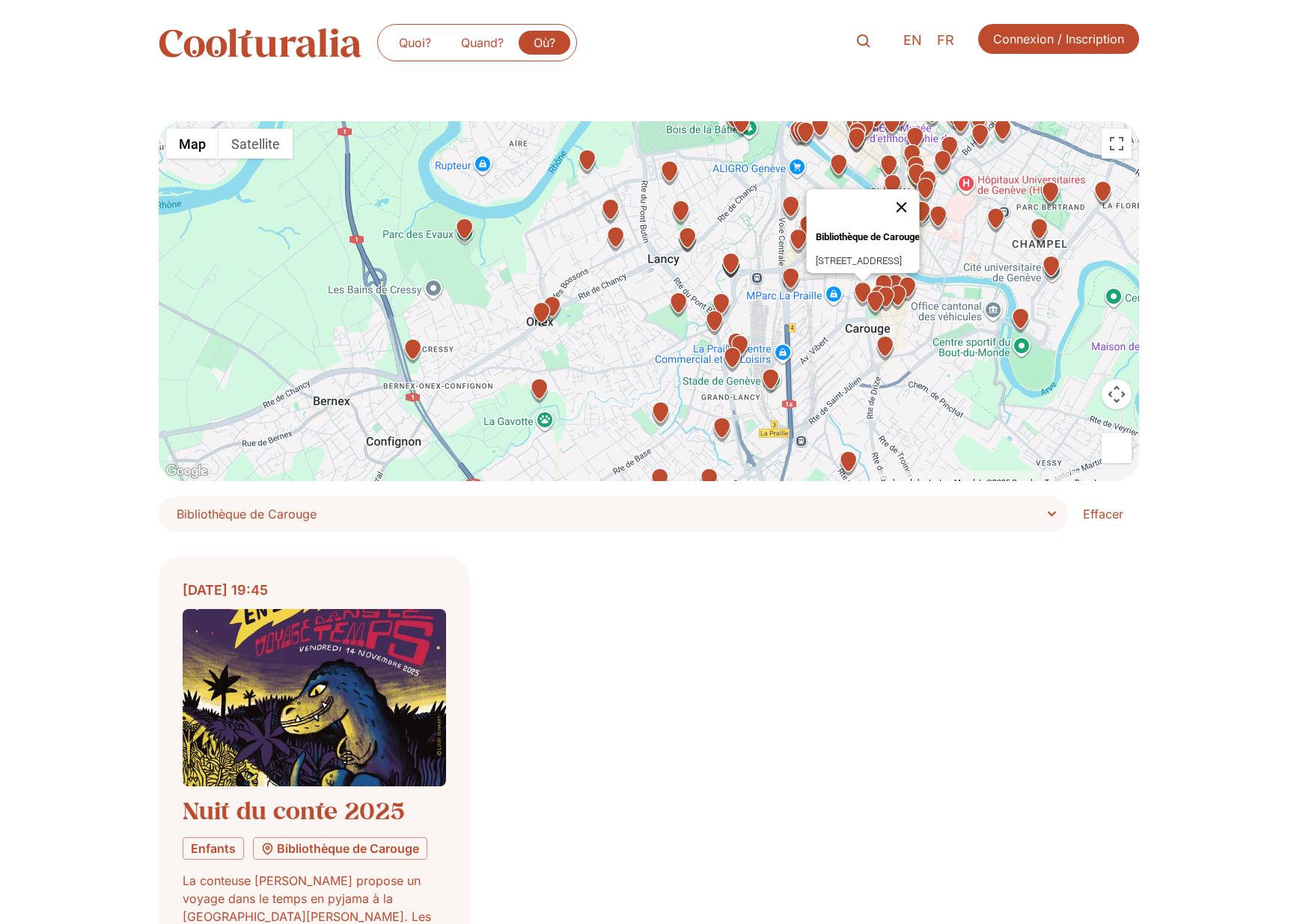
click at [919, 198] on button "Close" at bounding box center [901, 207] width 36 height 36
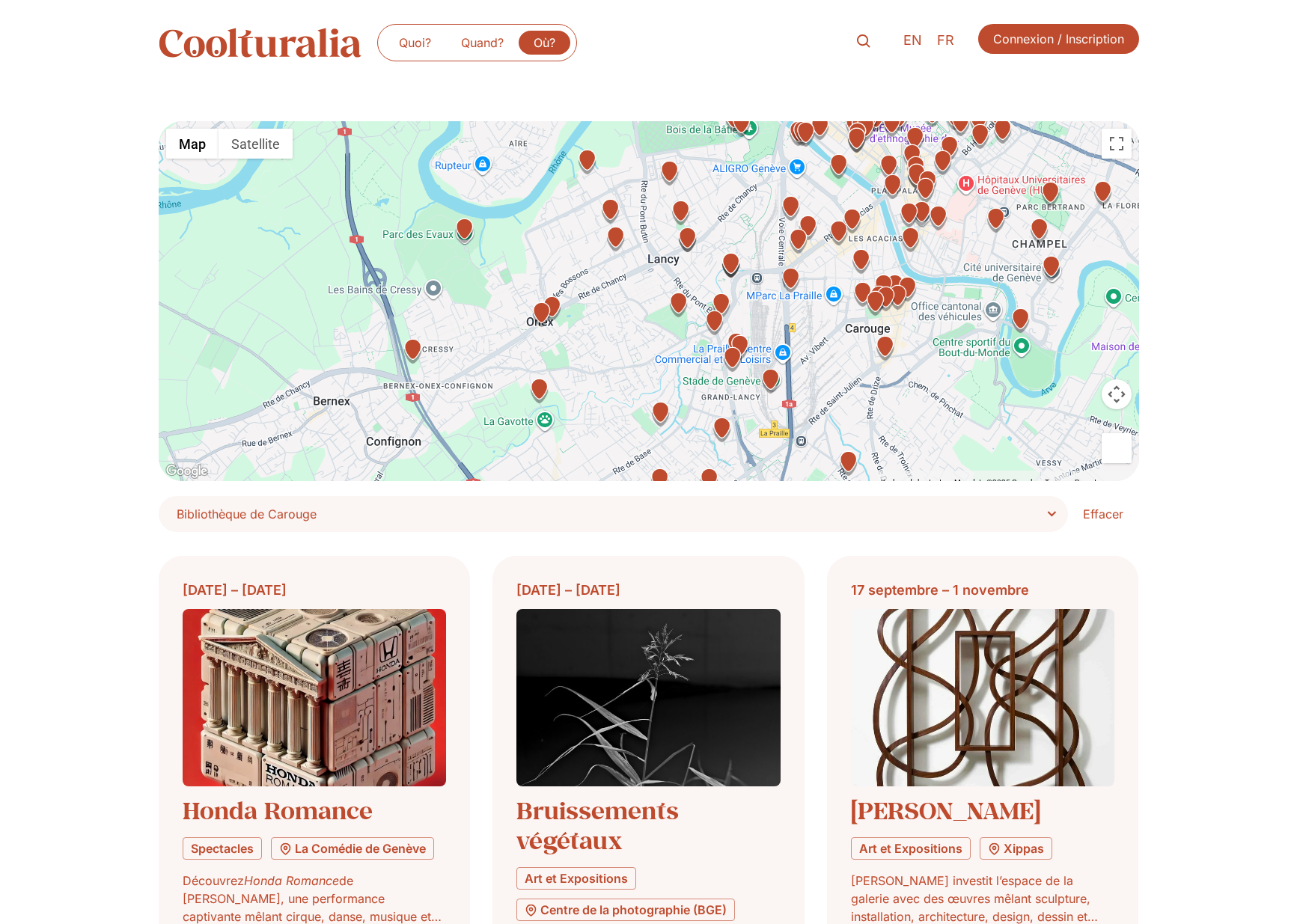
click at [881, 301] on img "Place de SardaignePlace de Sardaigne, 1227 Carouge" at bounding box center [875, 303] width 26 height 26
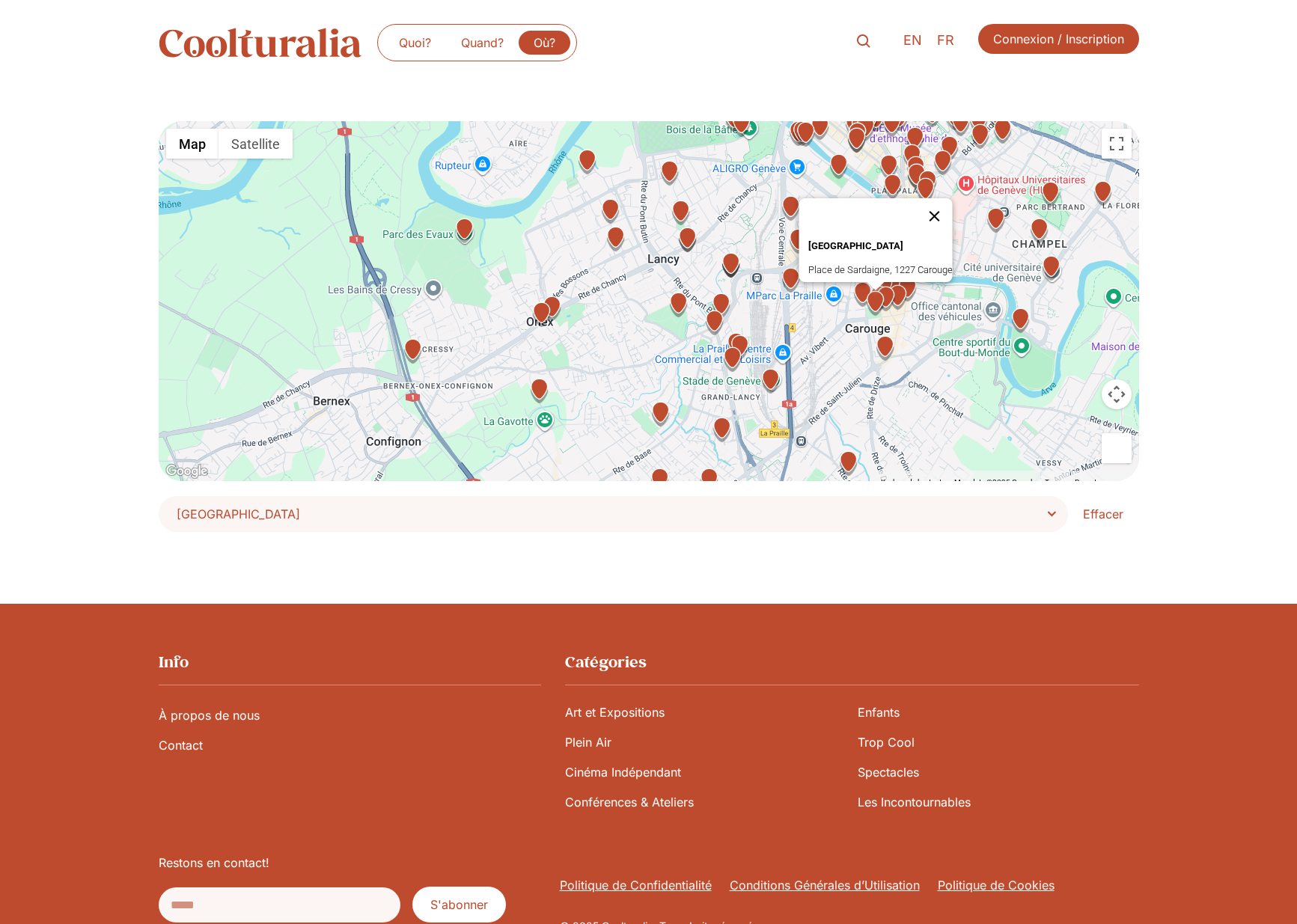
click at [942, 207] on button "Close" at bounding box center [933, 216] width 36 height 36
